Goal: Find specific page/section

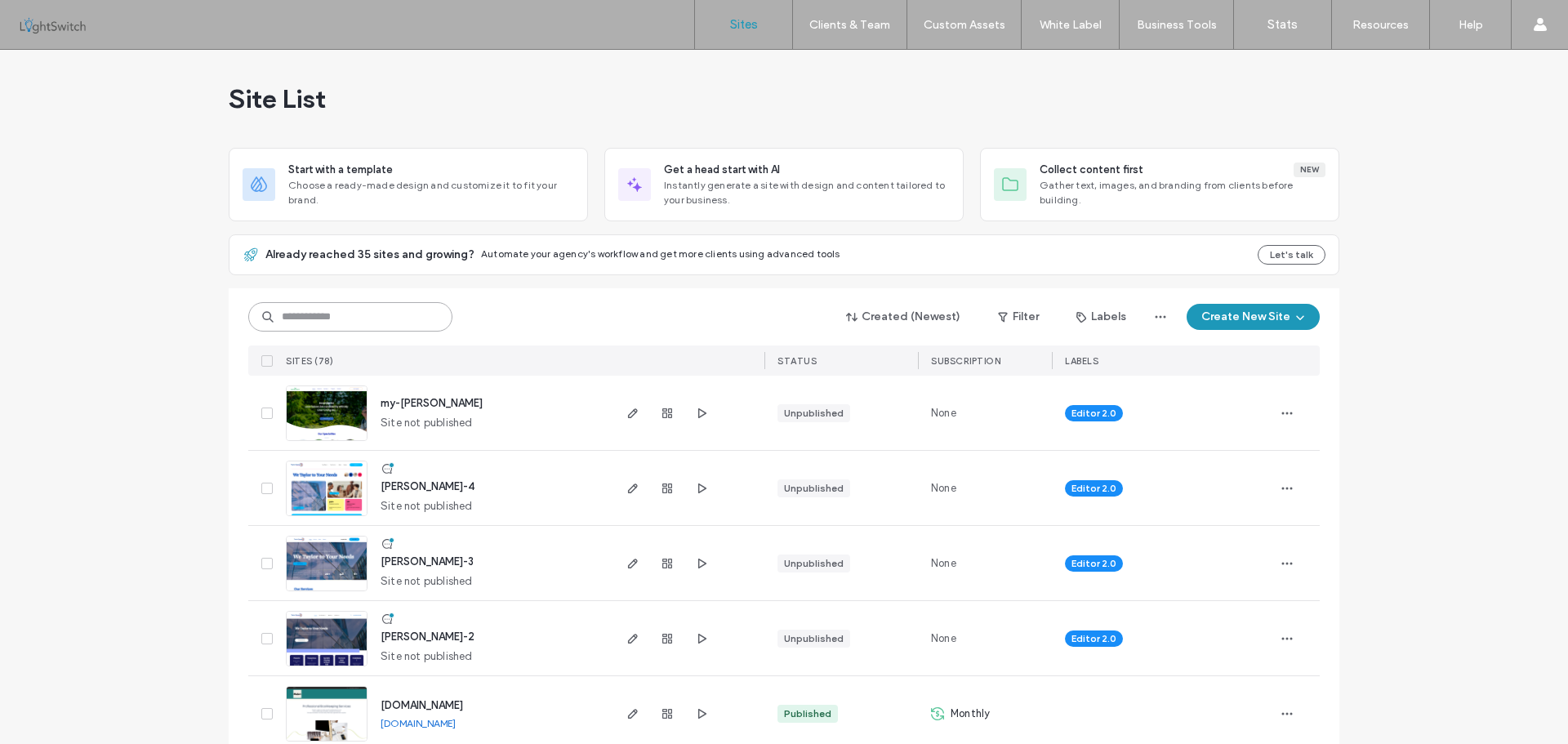
click at [350, 323] on input at bounding box center [350, 317] width 204 height 29
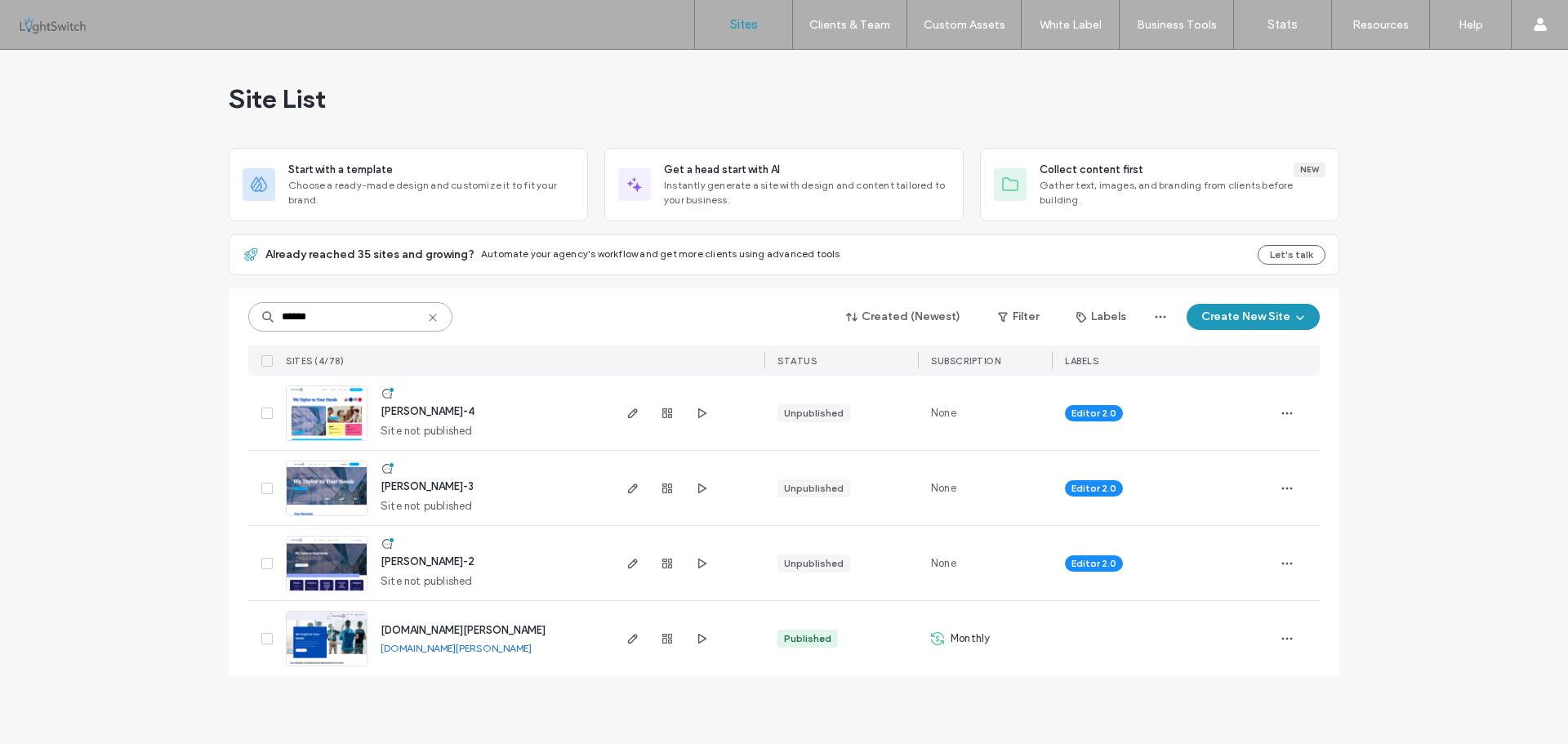
type input "******"
click at [340, 630] on img at bounding box center [327, 667] width 80 height 111
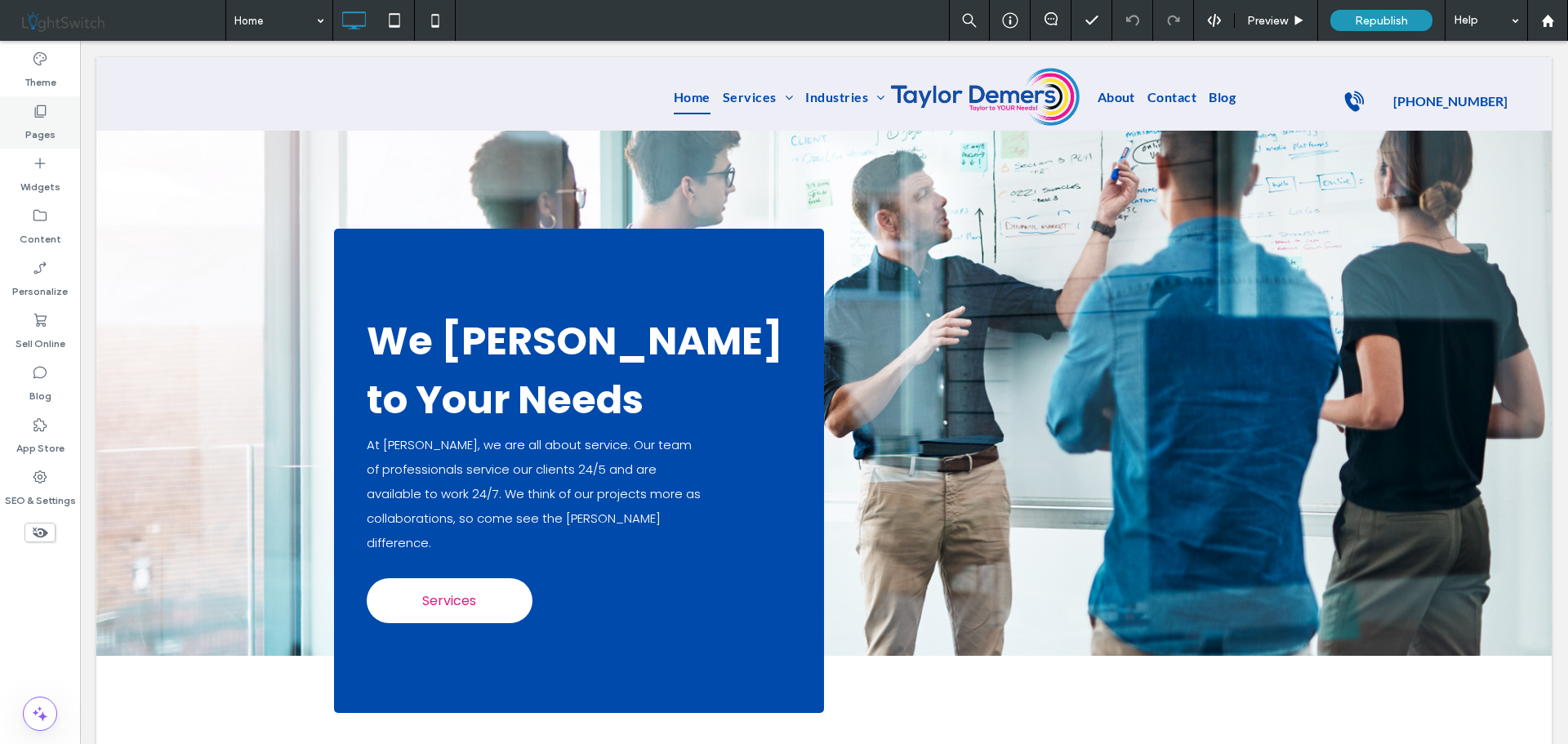
click at [44, 114] on icon at bounding box center [40, 111] width 16 height 16
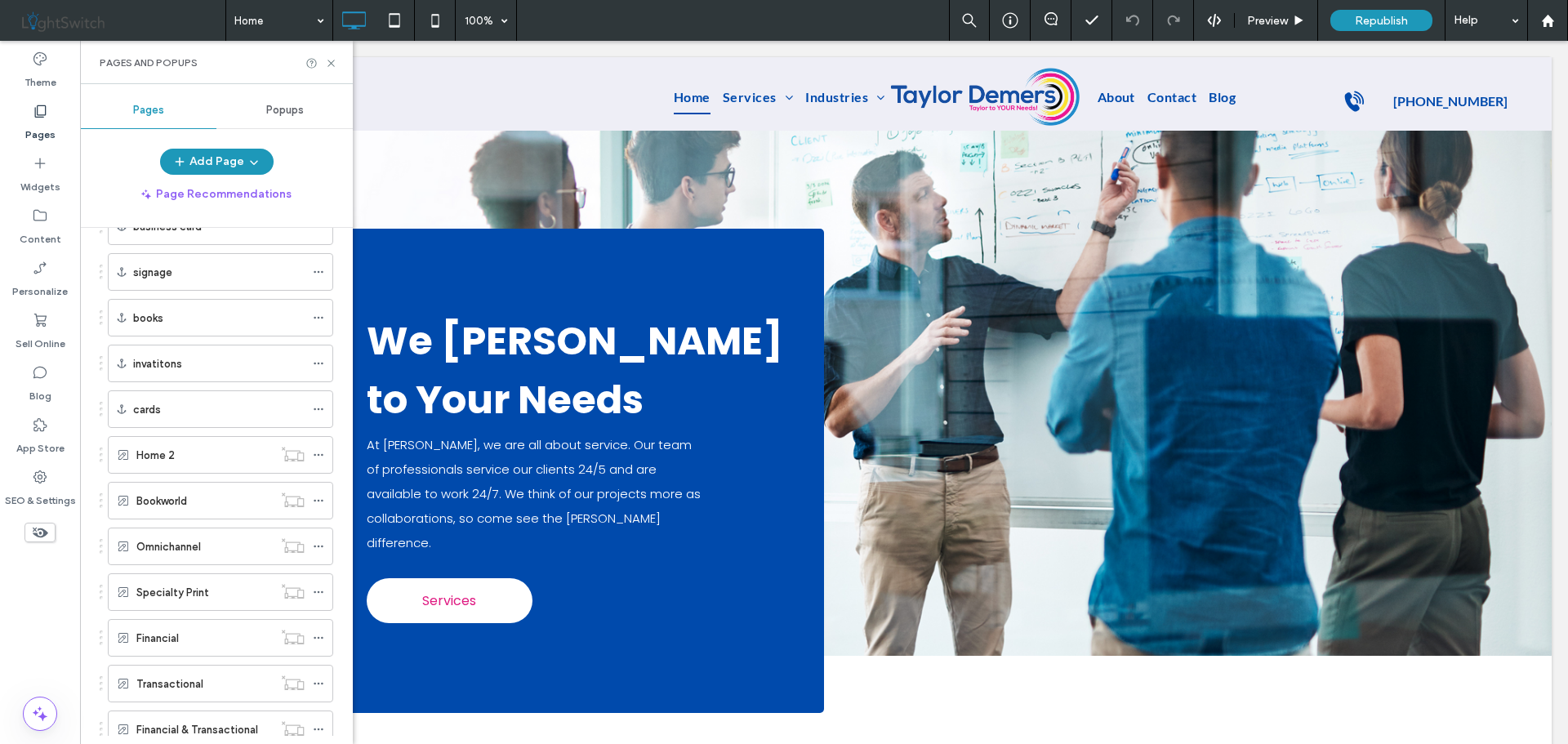
scroll to position [1389, 0]
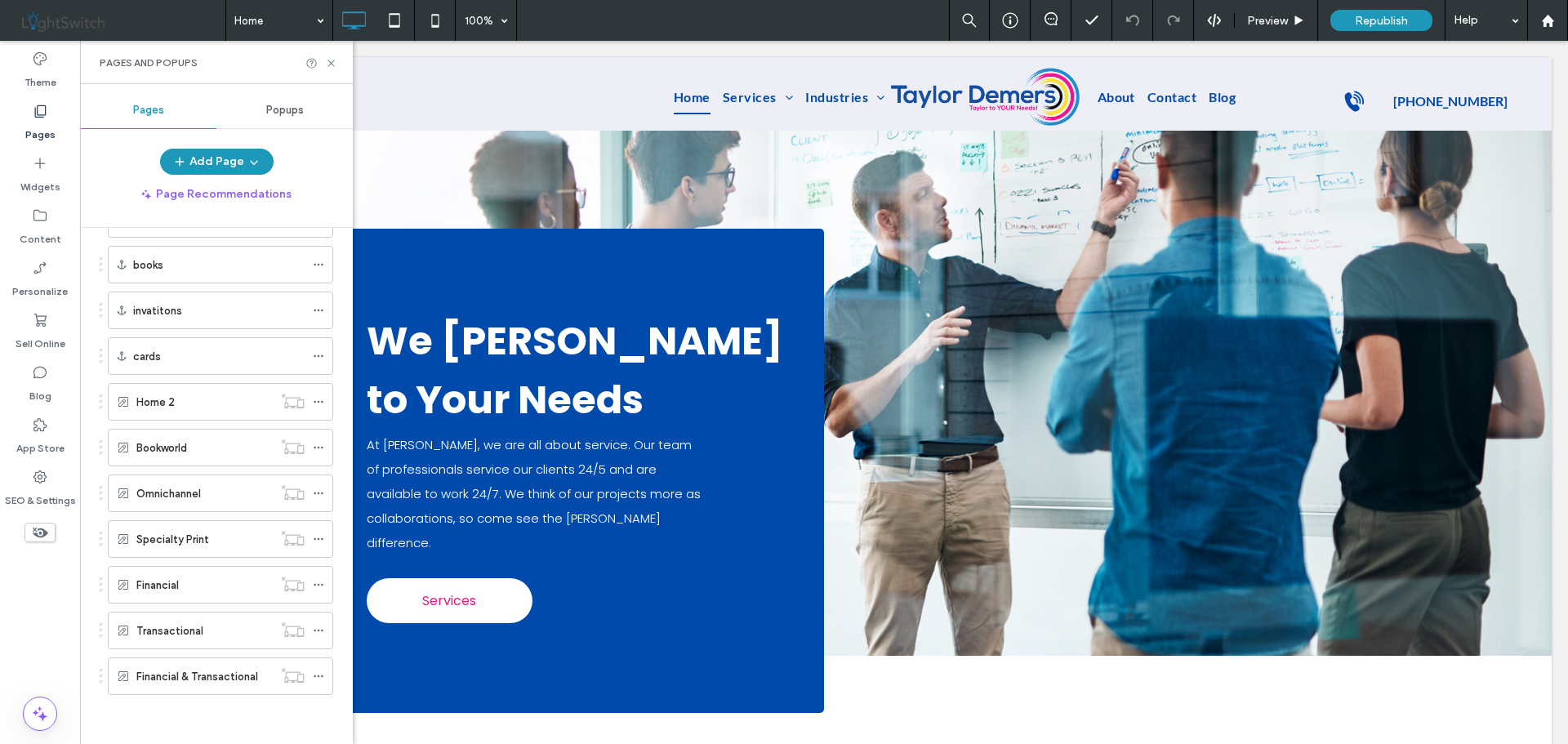
click at [171, 400] on label "Home 2" at bounding box center [156, 402] width 38 height 29
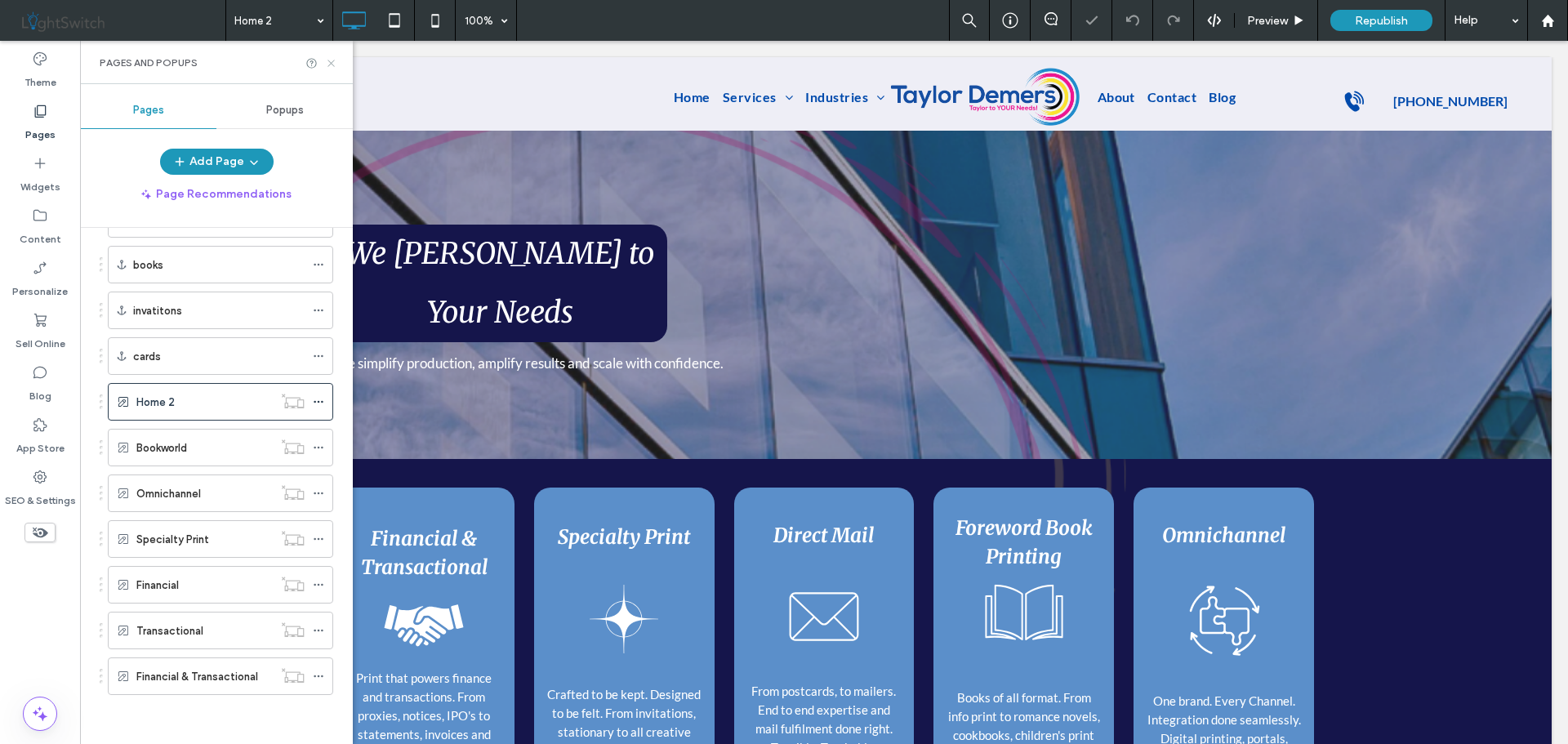
drag, startPoint x: 331, startPoint y: 60, endPoint x: 252, endPoint y: 19, distance: 89.0
click at [331, 60] on icon at bounding box center [331, 63] width 12 height 12
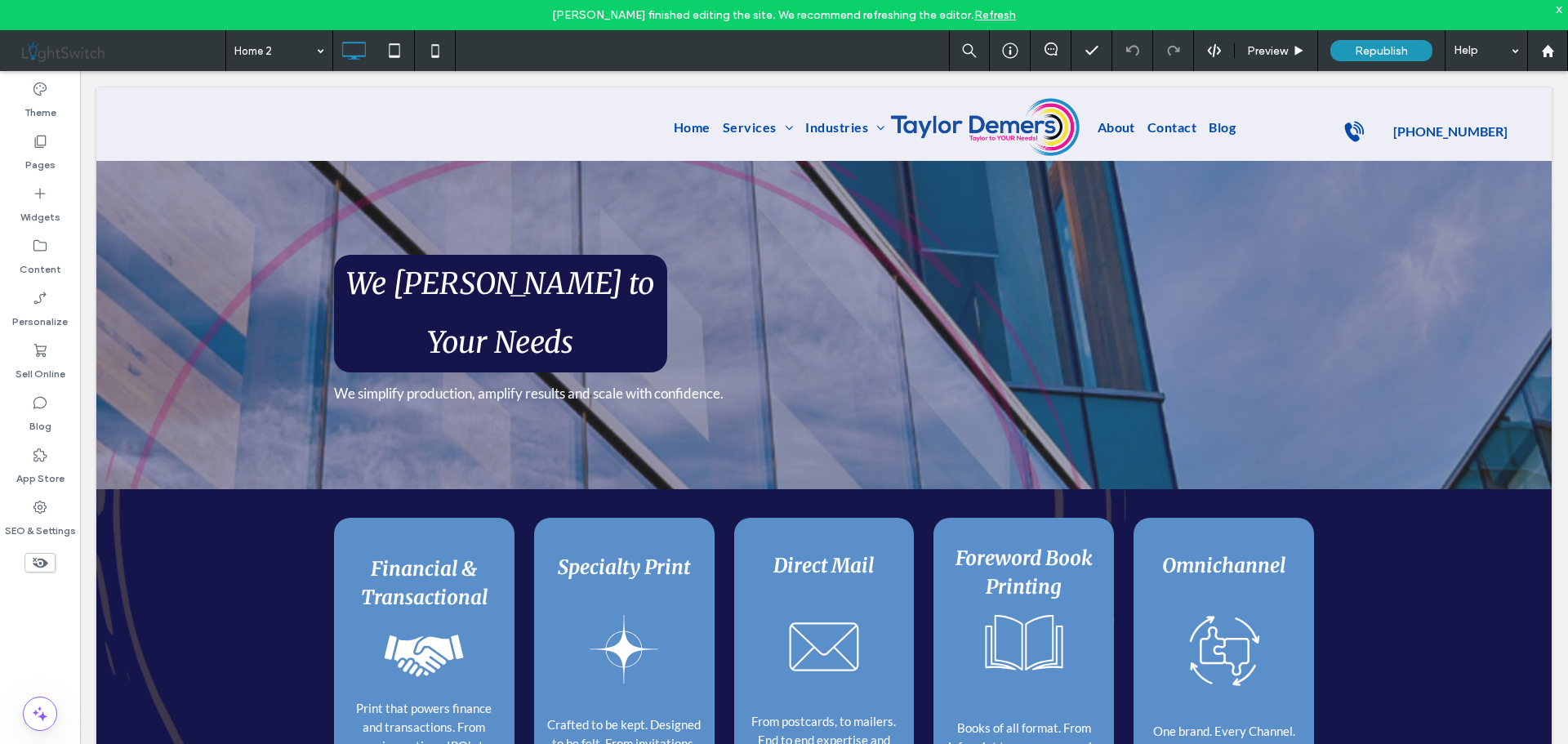
click at [989, 15] on link "Refresh" at bounding box center [995, 15] width 42 height 14
